Goal: Transaction & Acquisition: Register for event/course

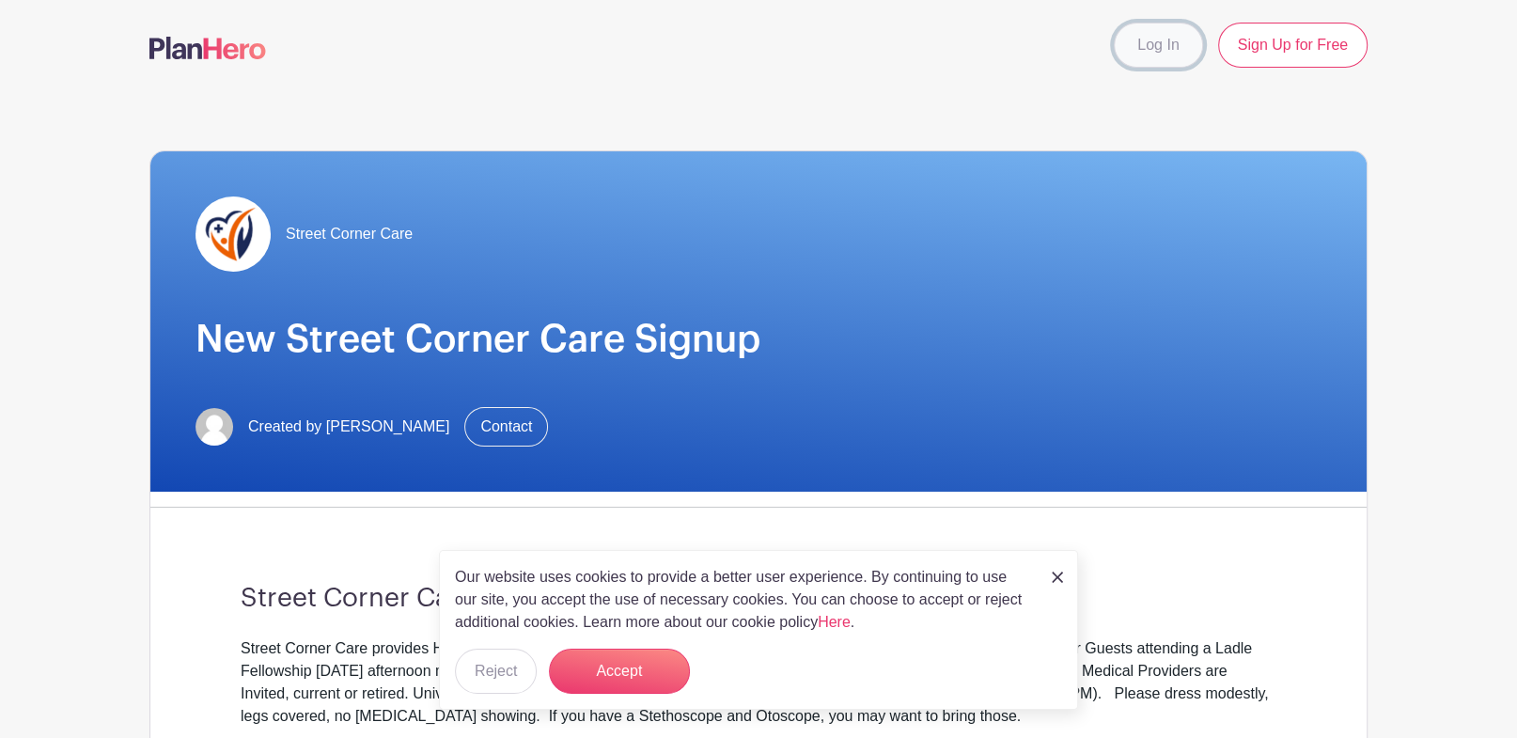
click at [1177, 46] on link "Log In" at bounding box center [1158, 45] width 88 height 45
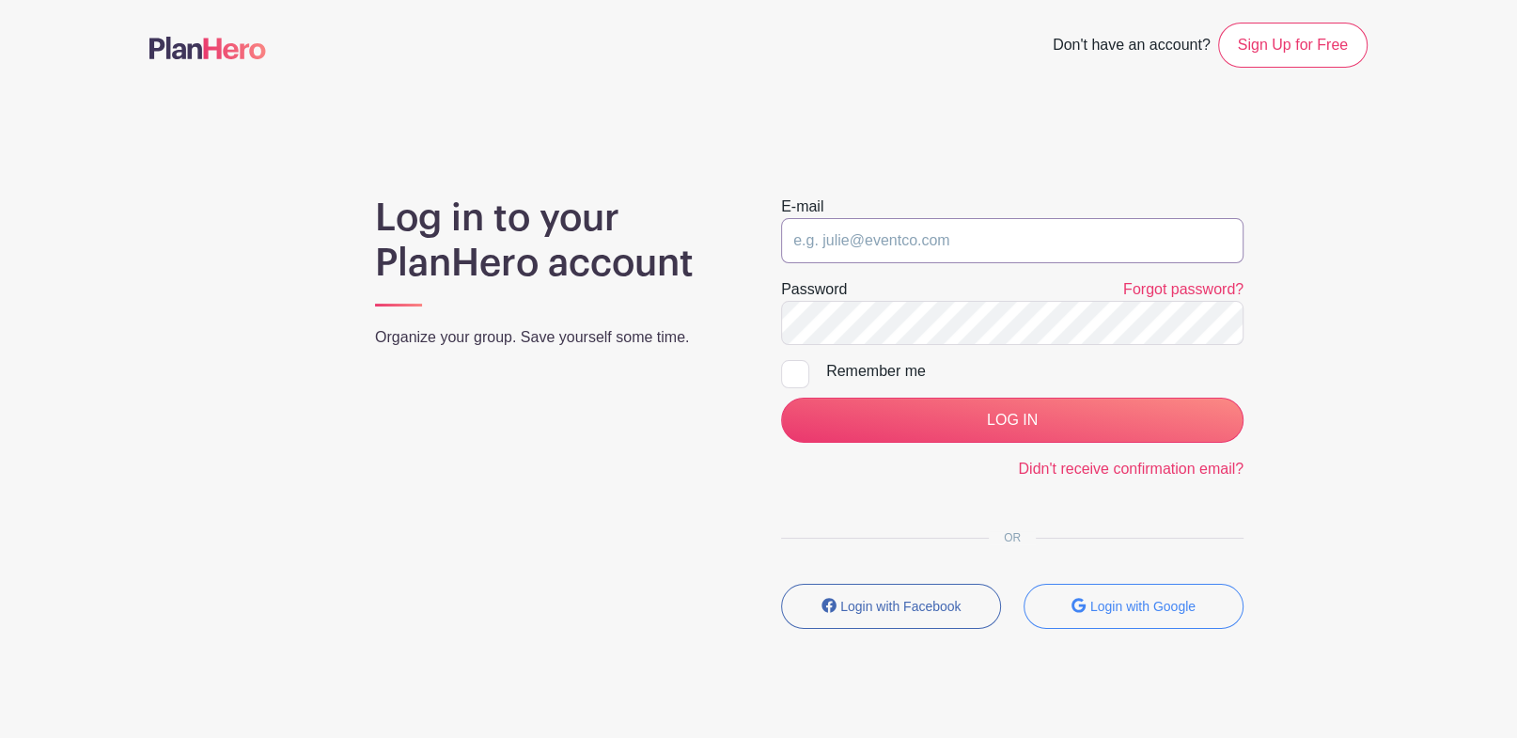
click at [933, 242] on input "email" at bounding box center [1012, 240] width 463 height 45
type input "[EMAIL_ADDRESS][DOMAIN_NAME]"
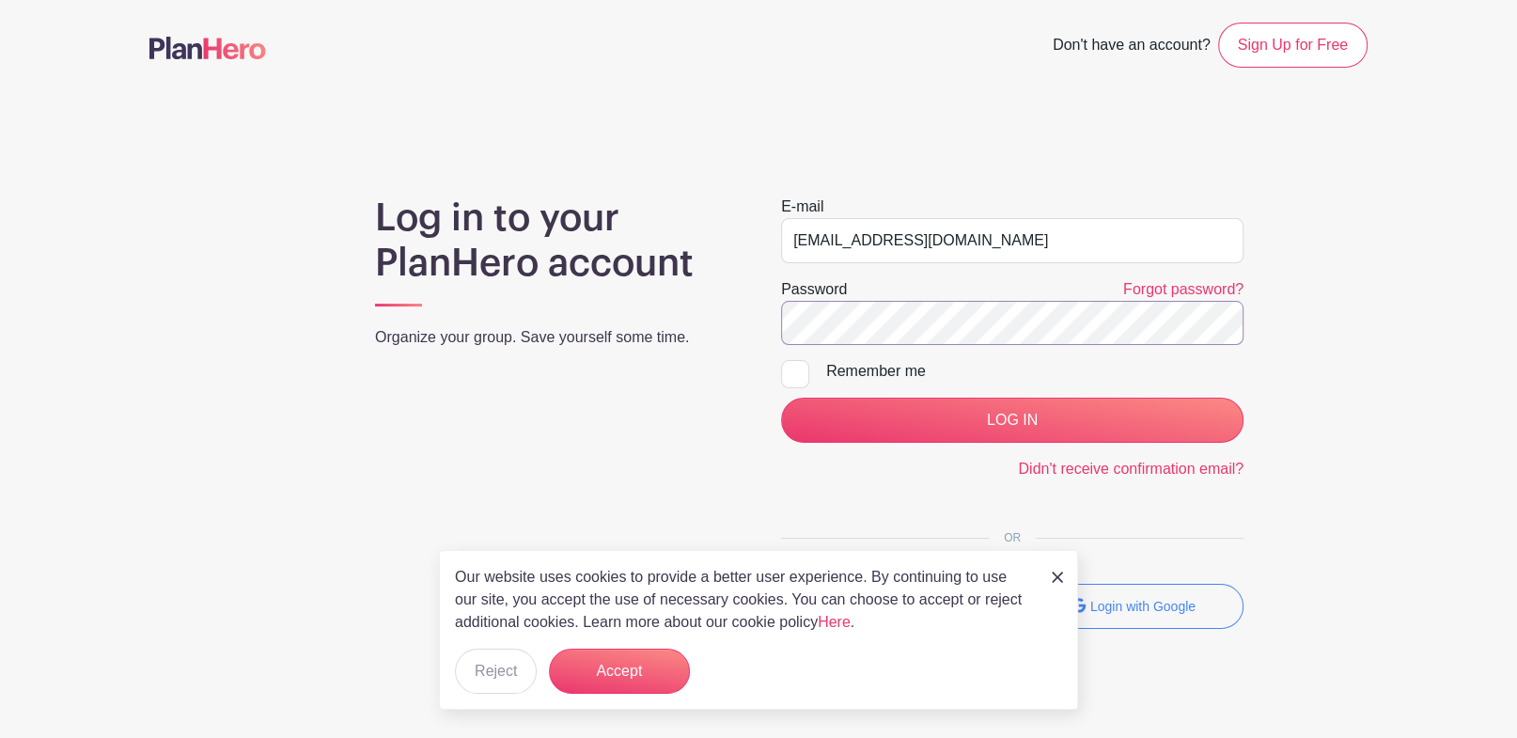
click at [781, 398] on input "LOG IN" at bounding box center [1012, 420] width 463 height 45
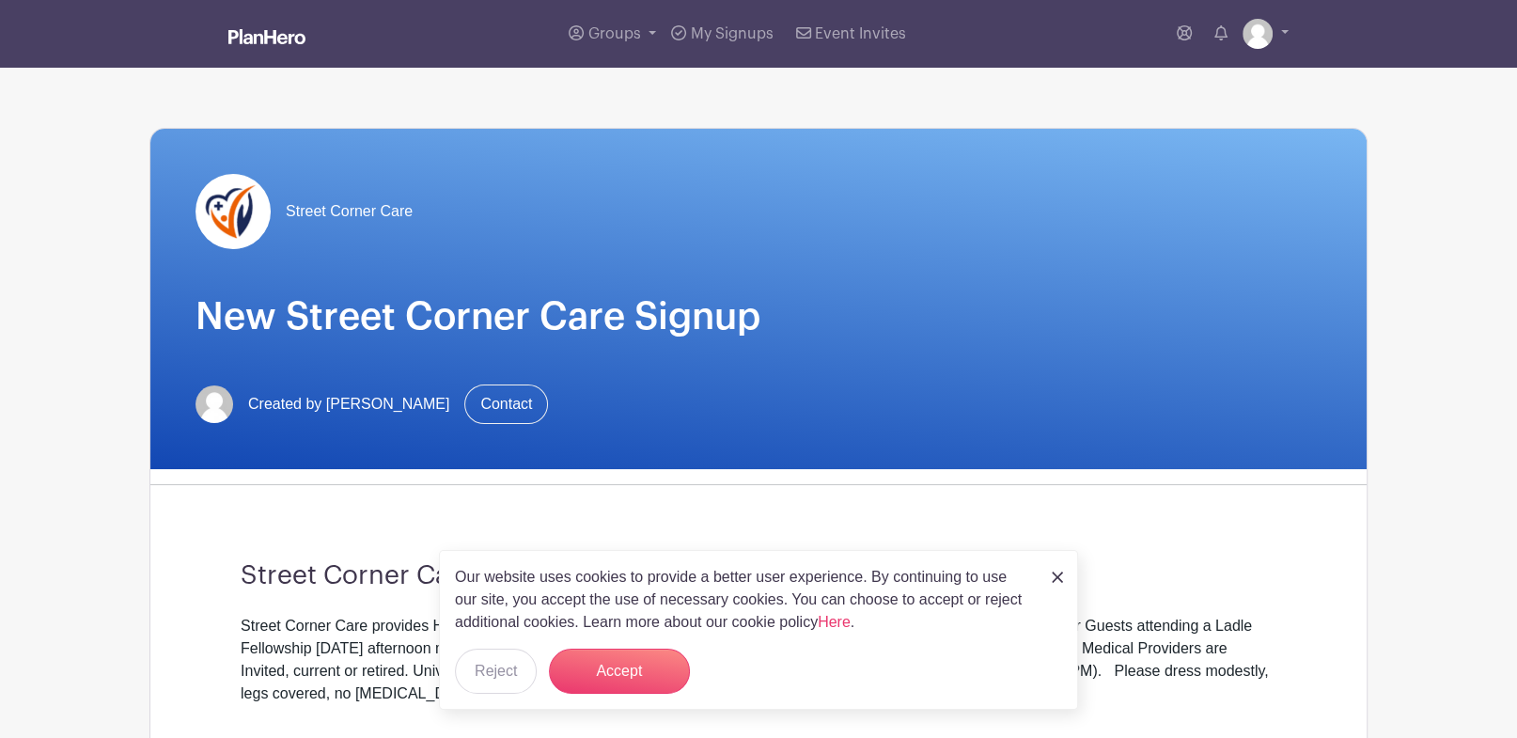
click at [1063, 576] on img at bounding box center [1057, 577] width 11 height 11
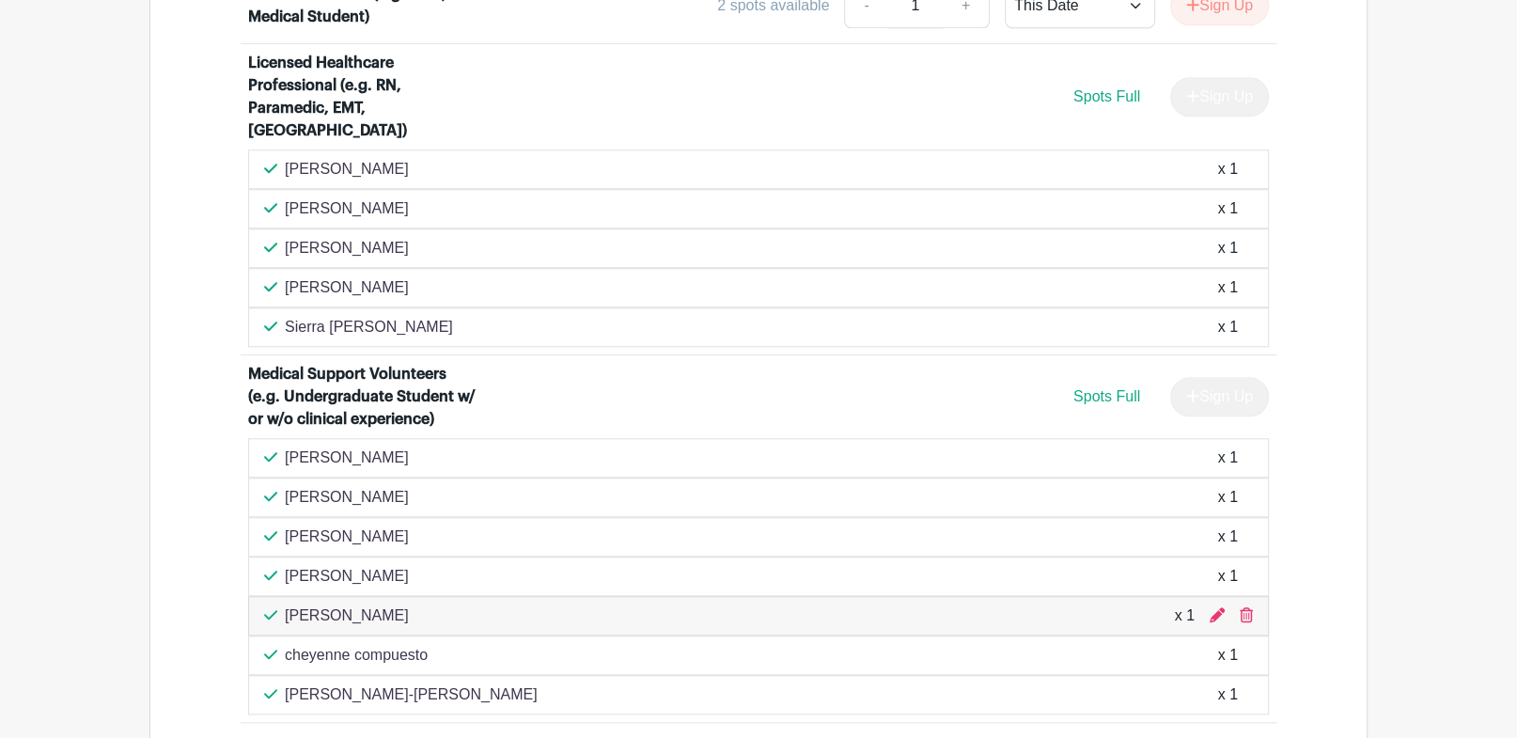
scroll to position [1499, 0]
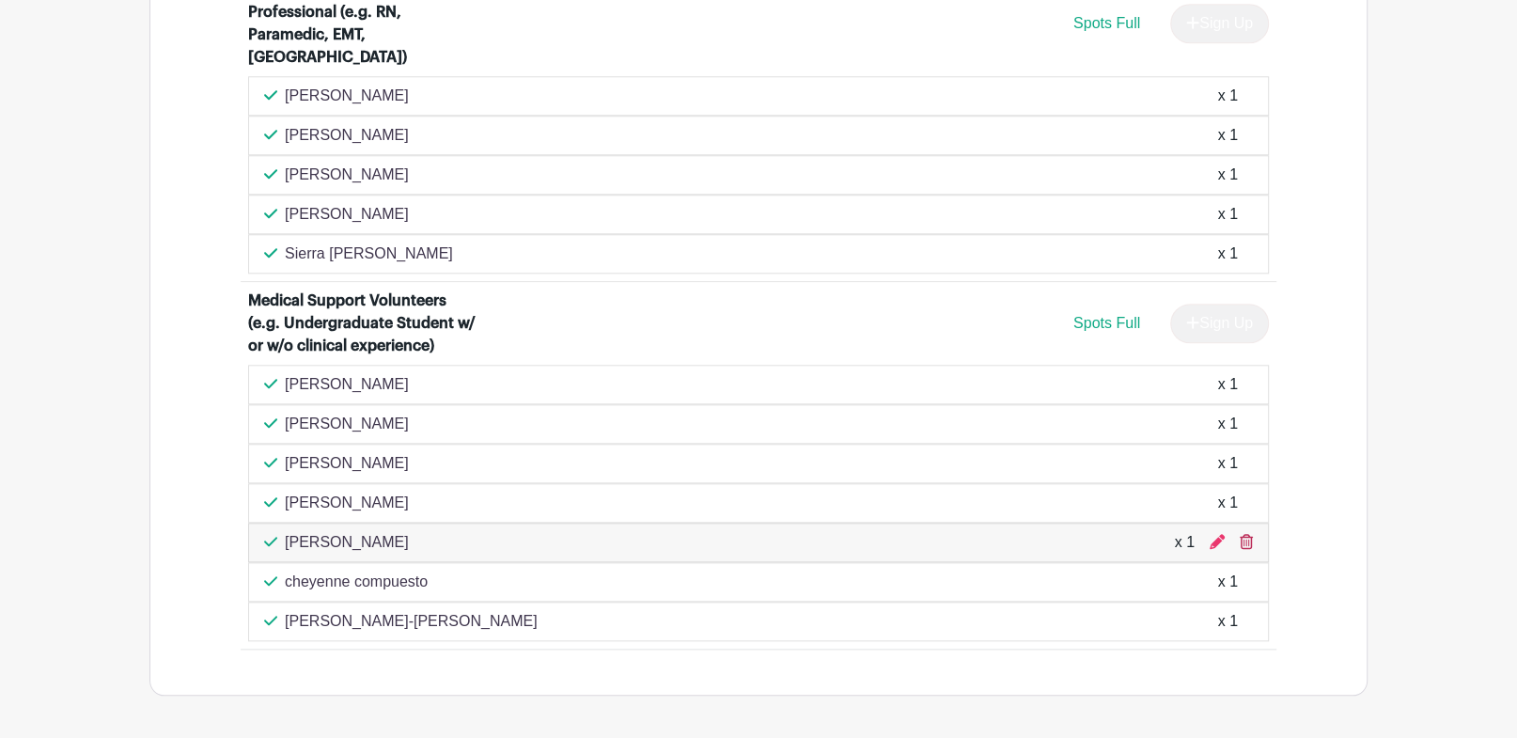
click at [1243, 534] on icon at bounding box center [1246, 541] width 13 height 15
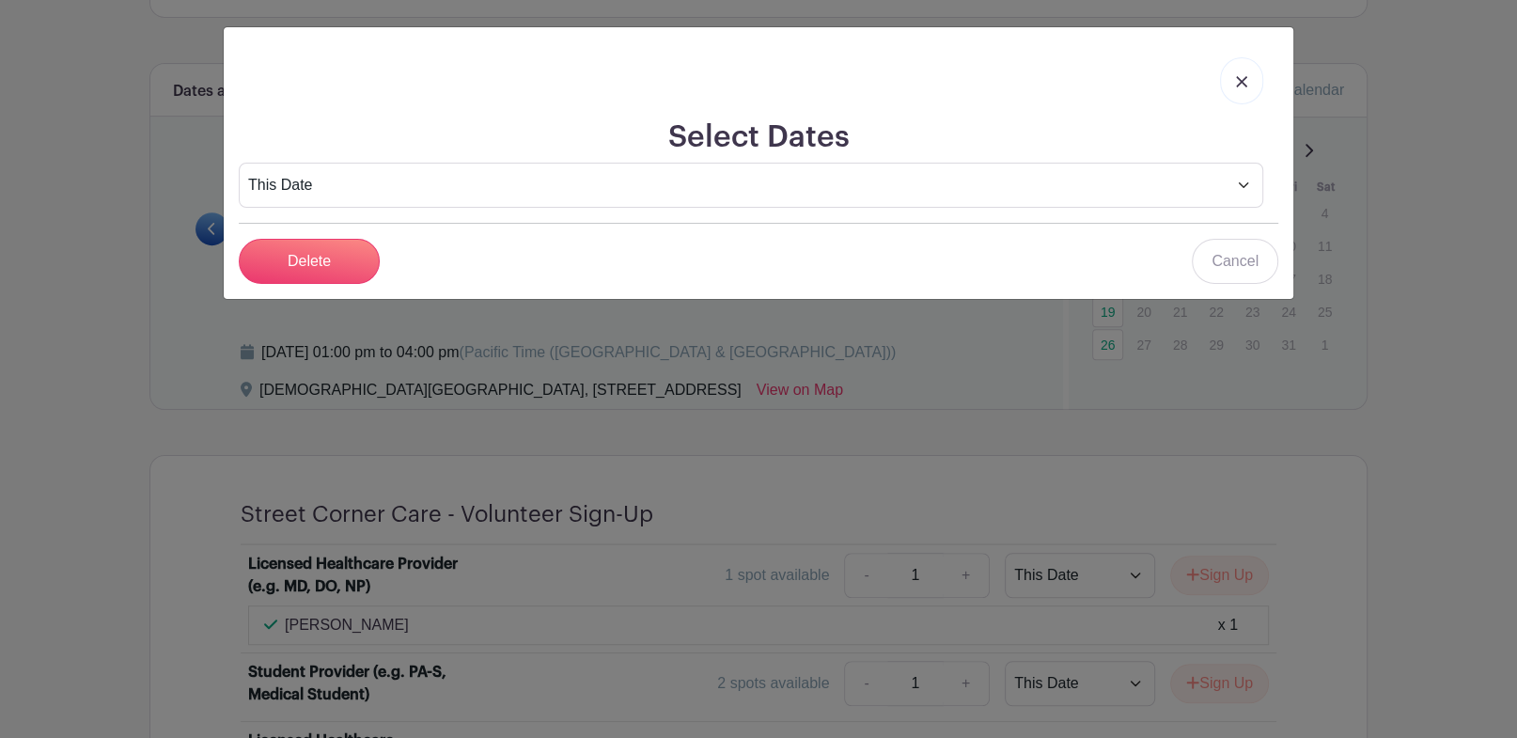
scroll to position [738, 0]
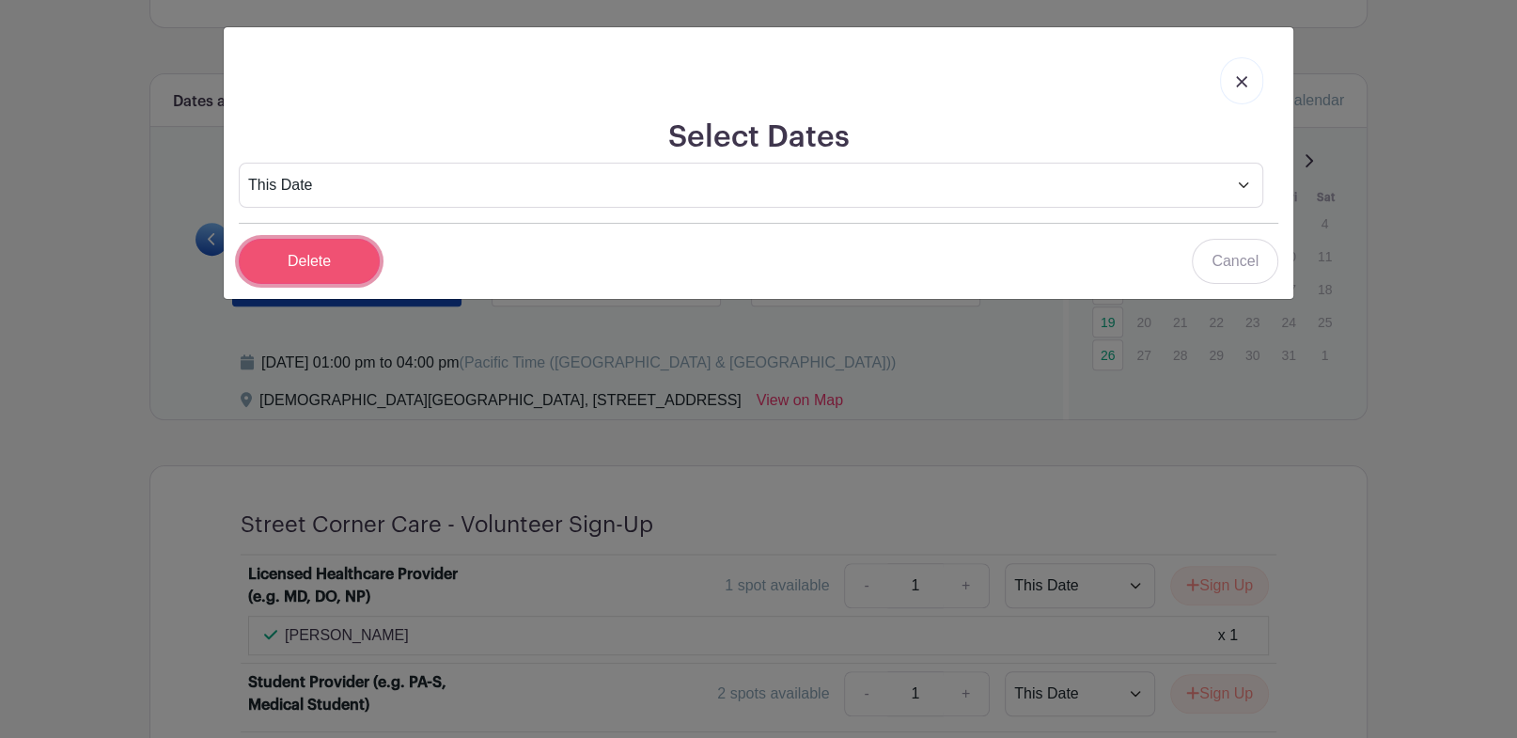
click at [347, 256] on input "Delete" at bounding box center [309, 261] width 141 height 45
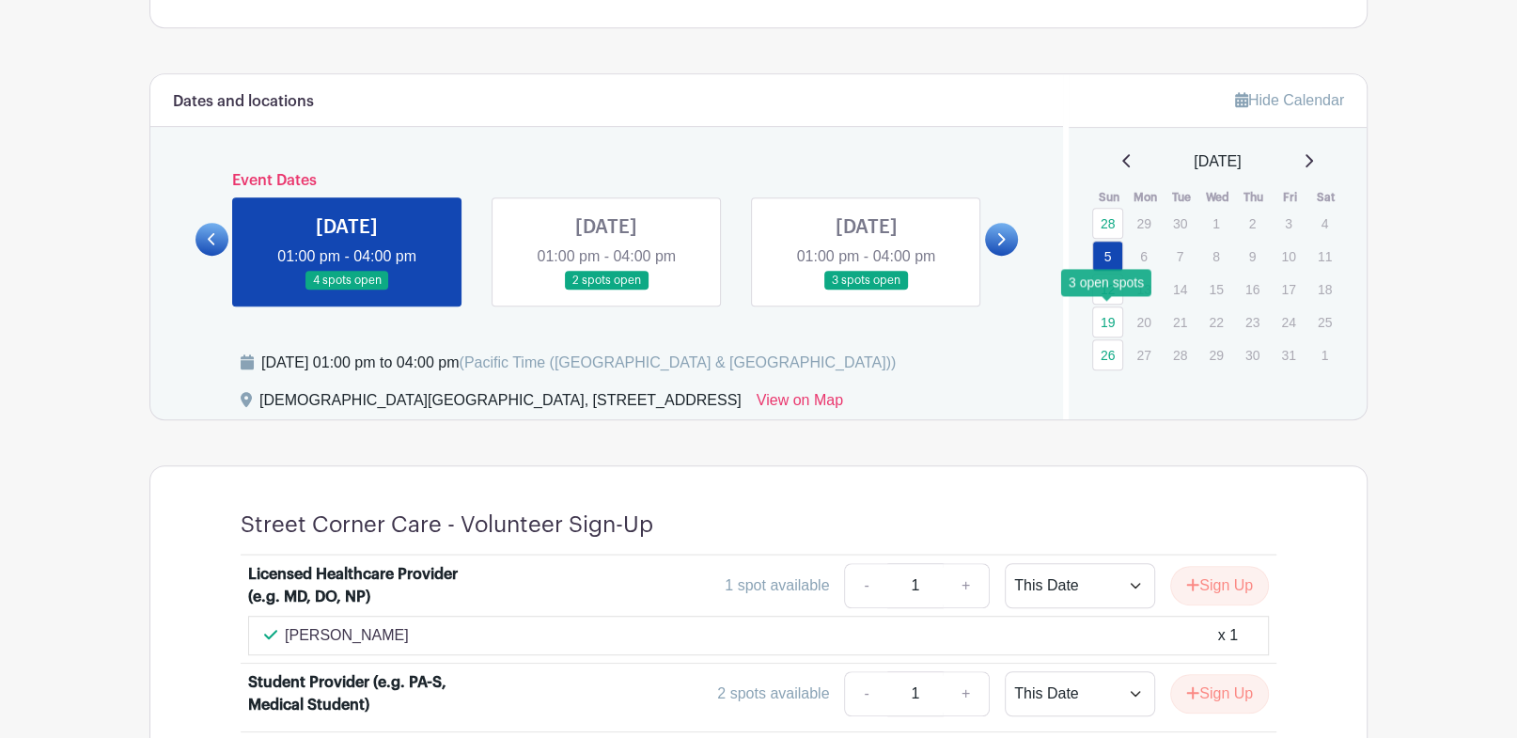
click at [1114, 315] on link "19" at bounding box center [1107, 321] width 31 height 31
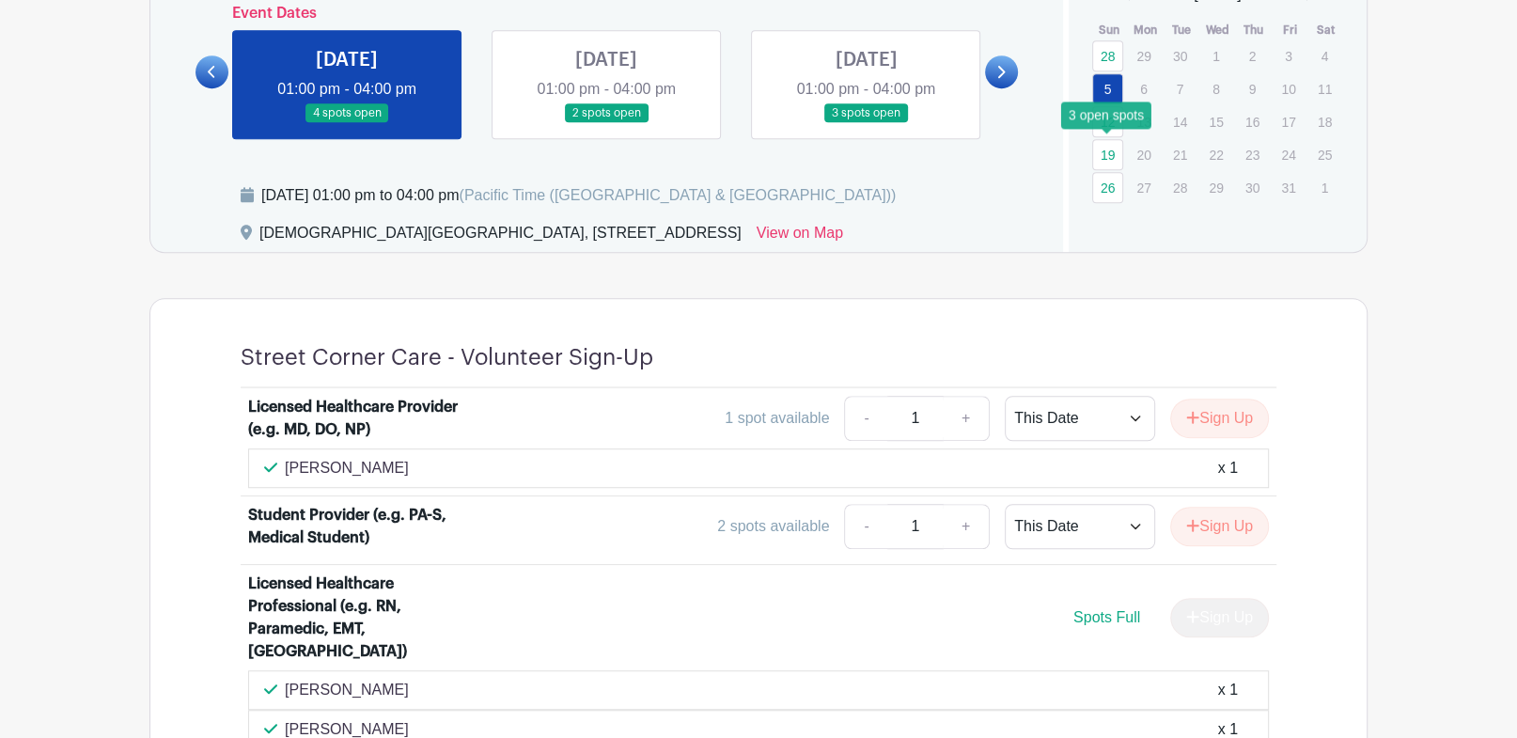
scroll to position [908, 0]
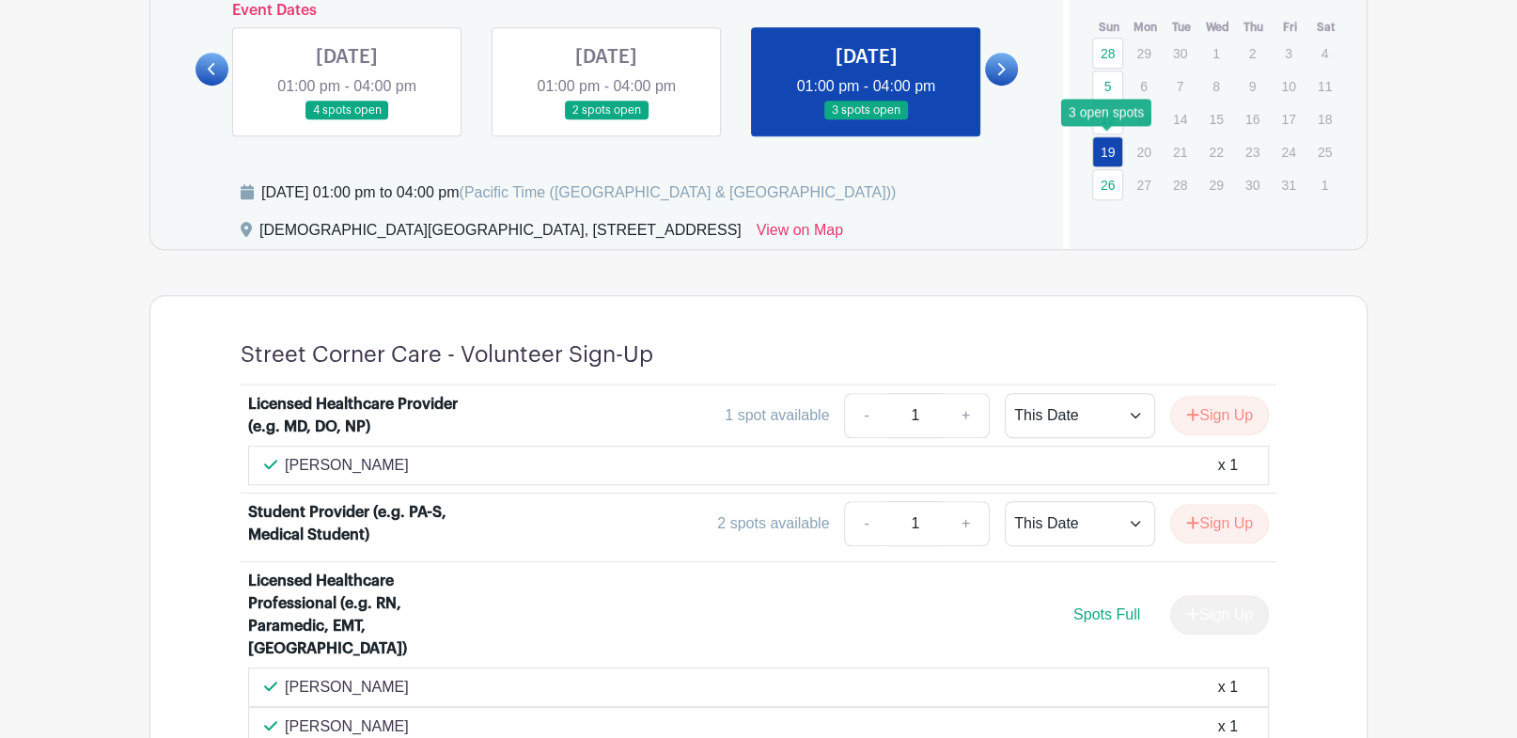
click at [1112, 136] on link "19" at bounding box center [1107, 151] width 31 height 31
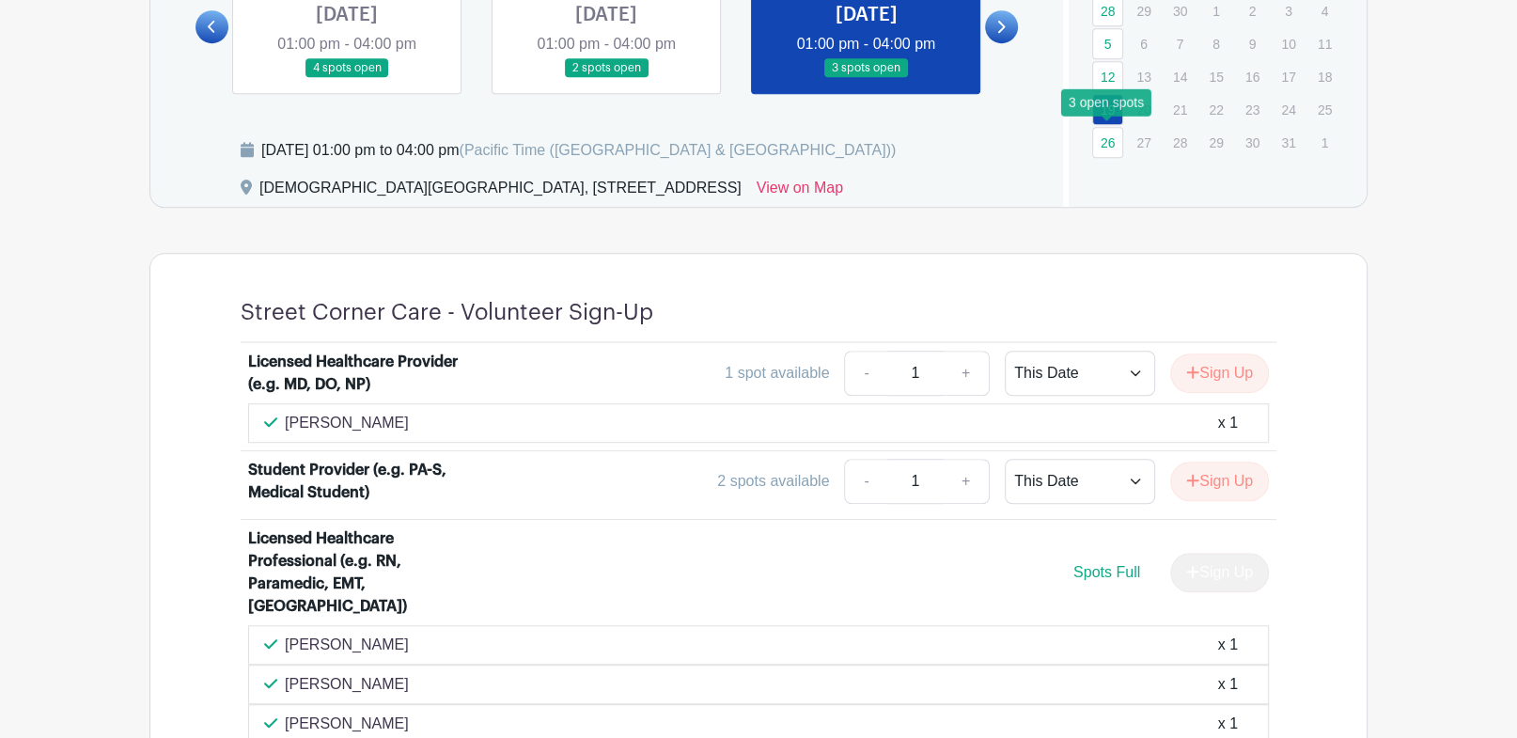
scroll to position [900, 0]
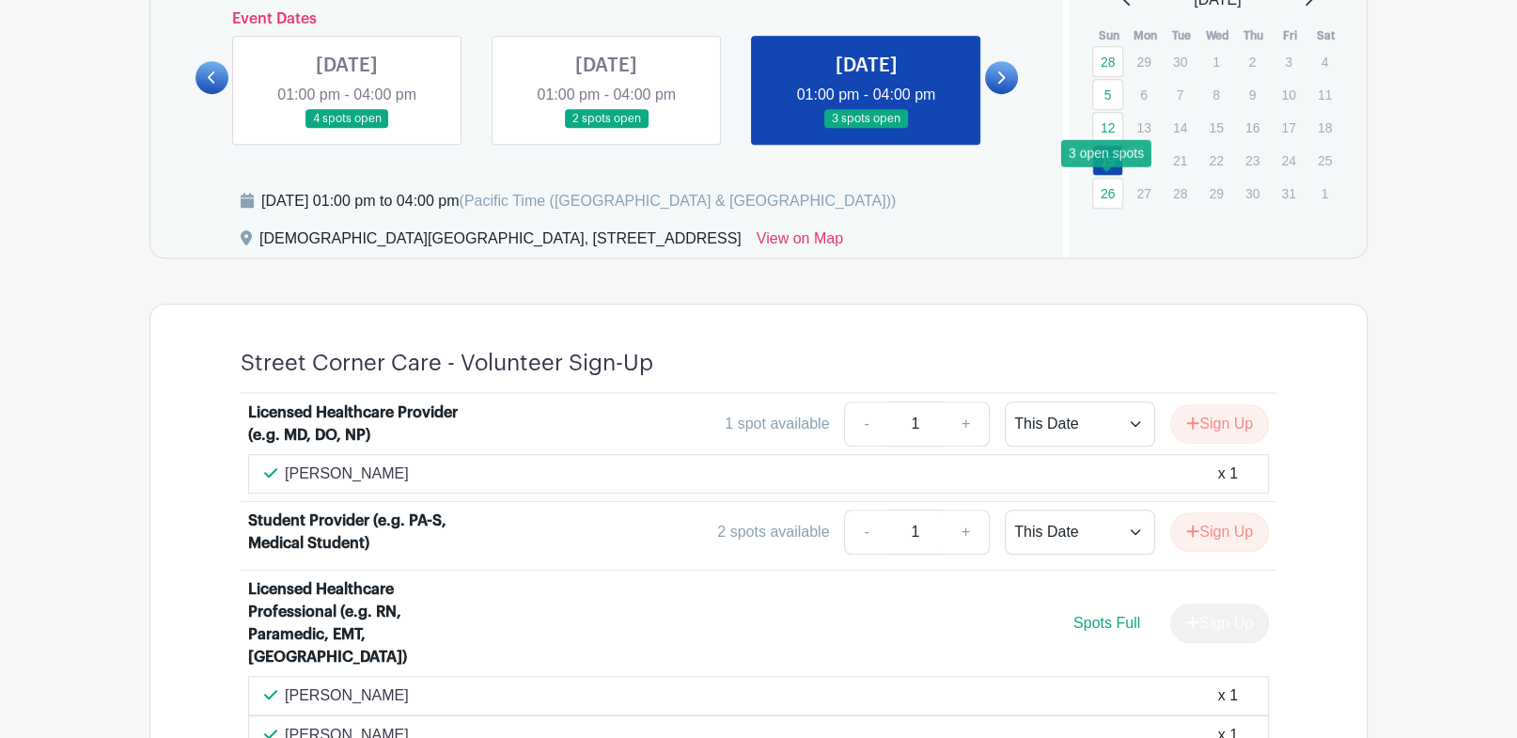
click at [1113, 188] on link "26" at bounding box center [1107, 193] width 31 height 31
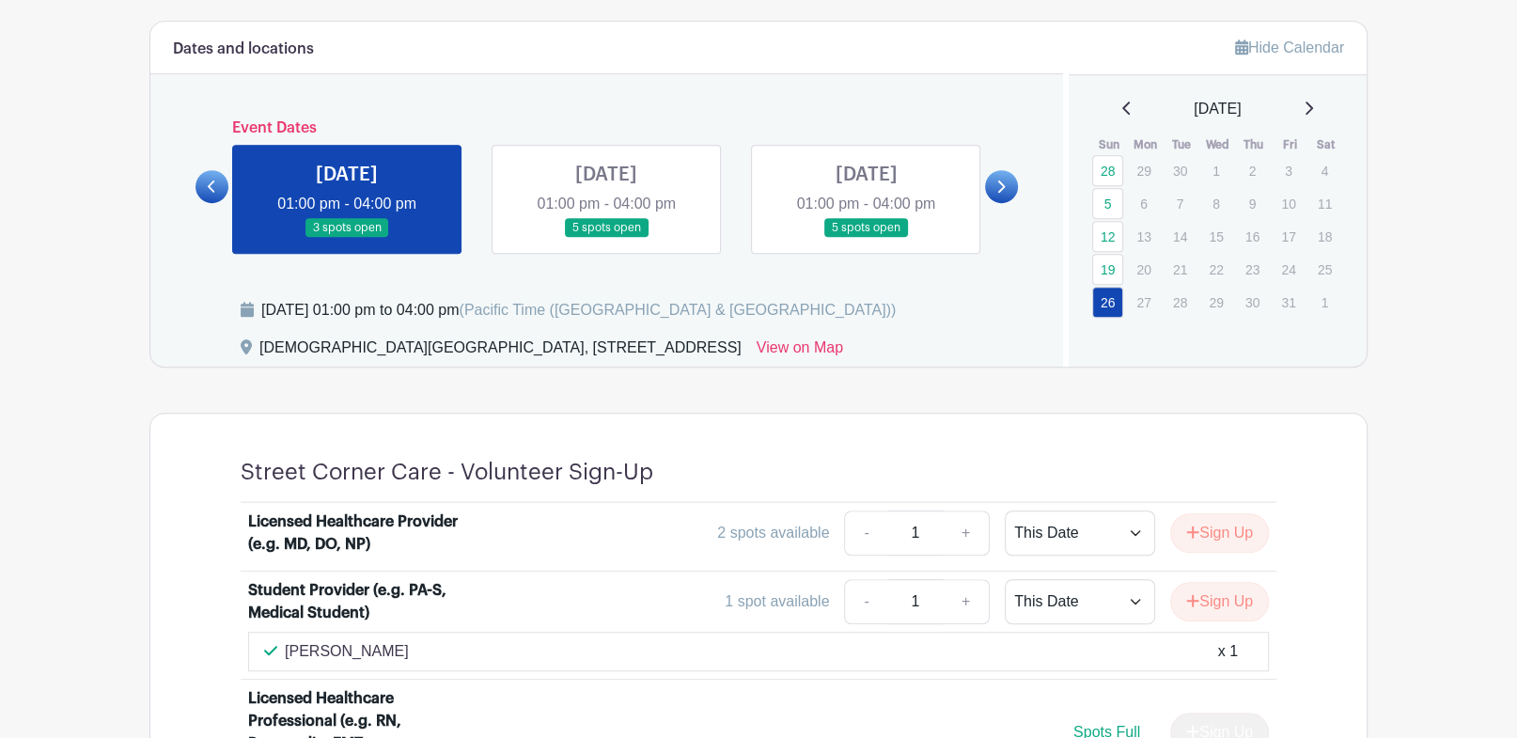
scroll to position [762, 0]
